Goal: Transaction & Acquisition: Purchase product/service

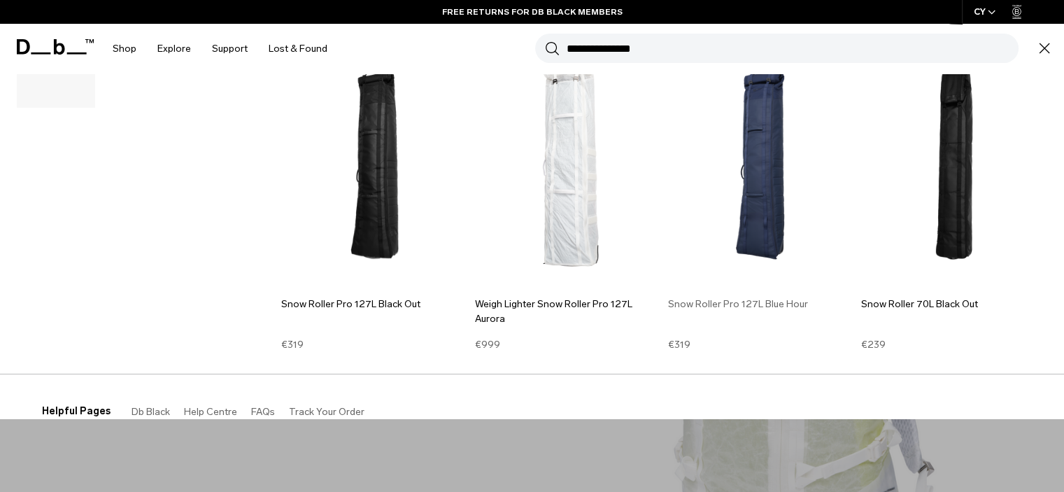
scroll to position [113, 0]
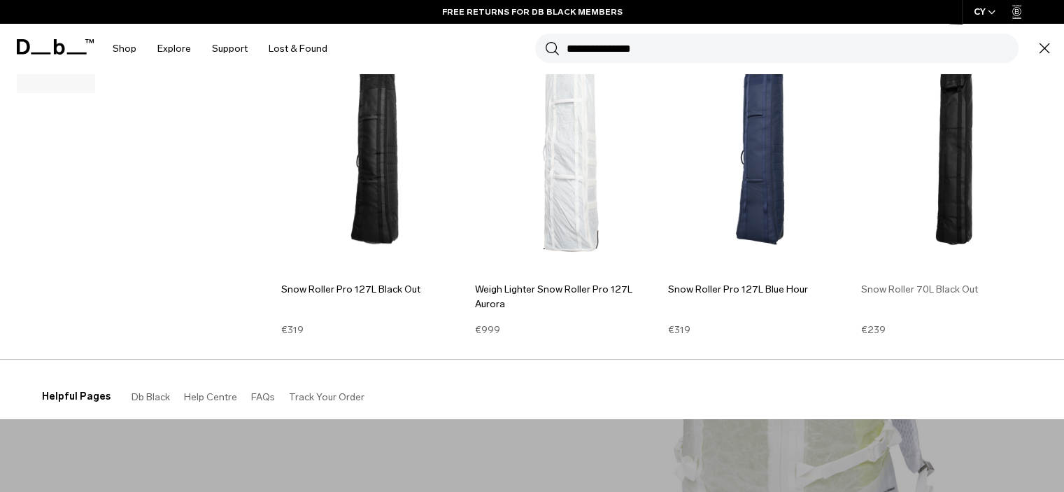
type input "**********"
click at [957, 206] on img at bounding box center [954, 147] width 186 height 251
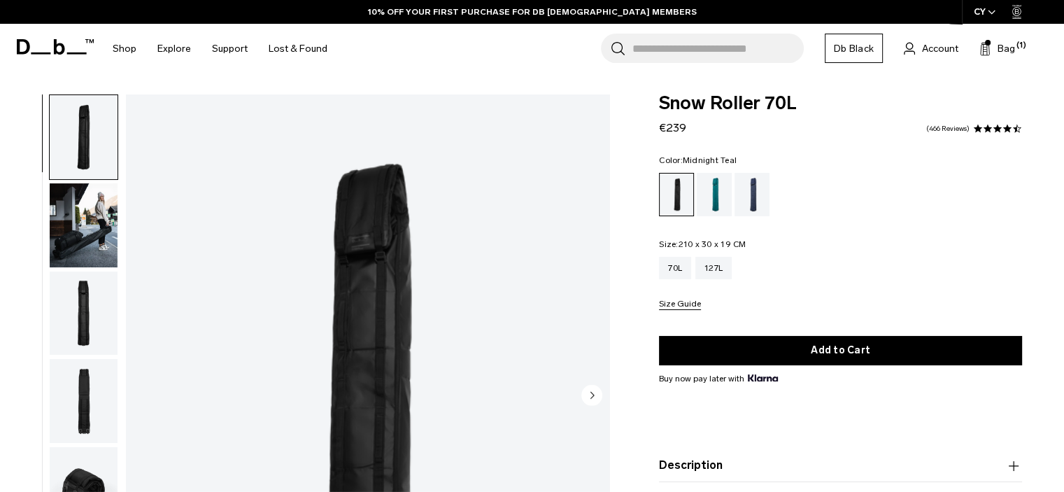
click at [713, 195] on div "Midnight Teal" at bounding box center [715, 194] width 36 height 43
